Goal: Task Accomplishment & Management: Manage account settings

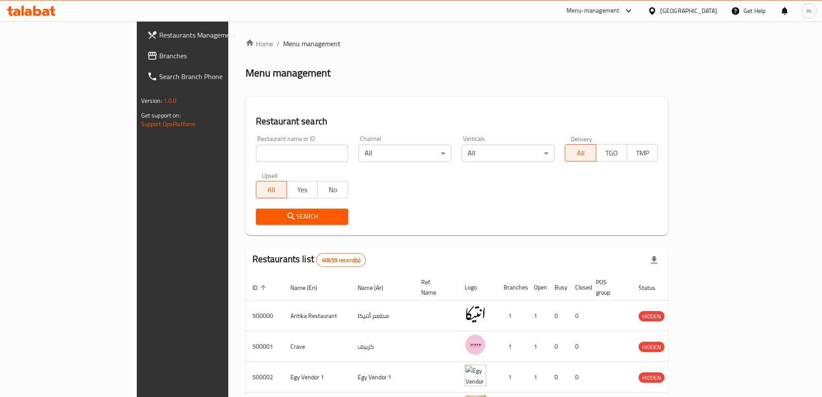
click at [159, 57] on span "Branches" at bounding box center [213, 56] width 108 height 10
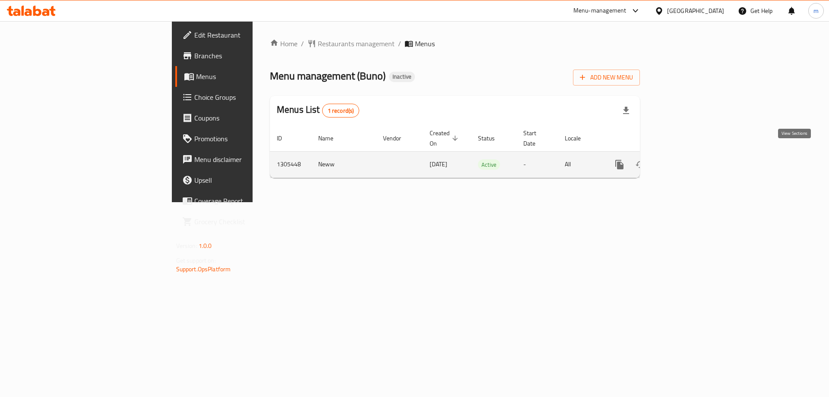
click at [687, 159] on icon "enhanced table" at bounding box center [681, 164] width 10 height 10
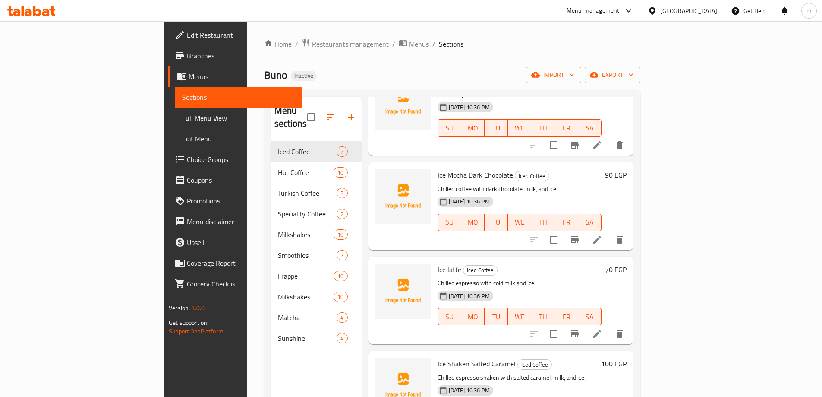
scroll to position [259, 0]
click at [264, 78] on span "Buno" at bounding box center [275, 74] width 23 height 19
copy span "Buno"
click at [187, 31] on span "Edit Restaurant" at bounding box center [241, 35] width 108 height 10
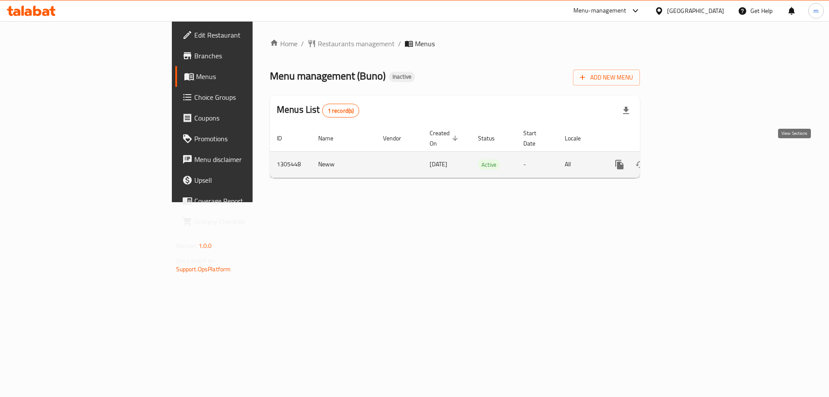
click at [687, 159] on icon "enhanced table" at bounding box center [681, 164] width 10 height 10
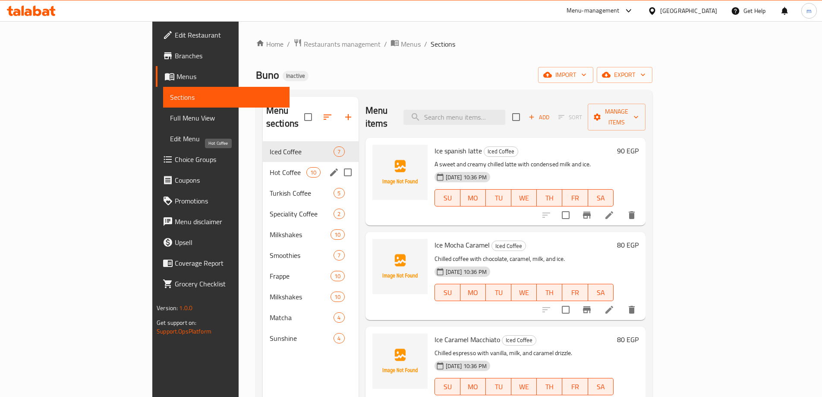
click at [270, 167] on span "Hot Coffee" at bounding box center [288, 172] width 37 height 10
